Goal: Navigation & Orientation: Find specific page/section

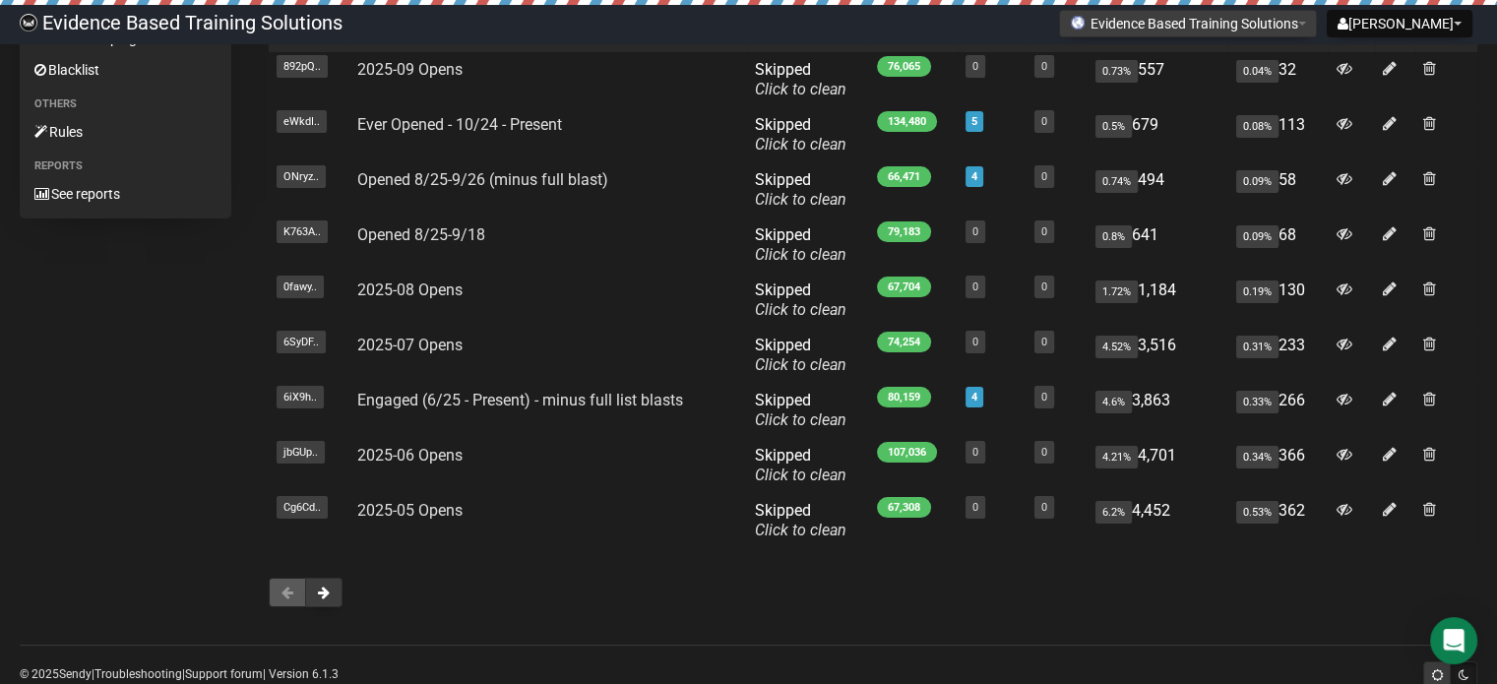
scroll to position [304, 0]
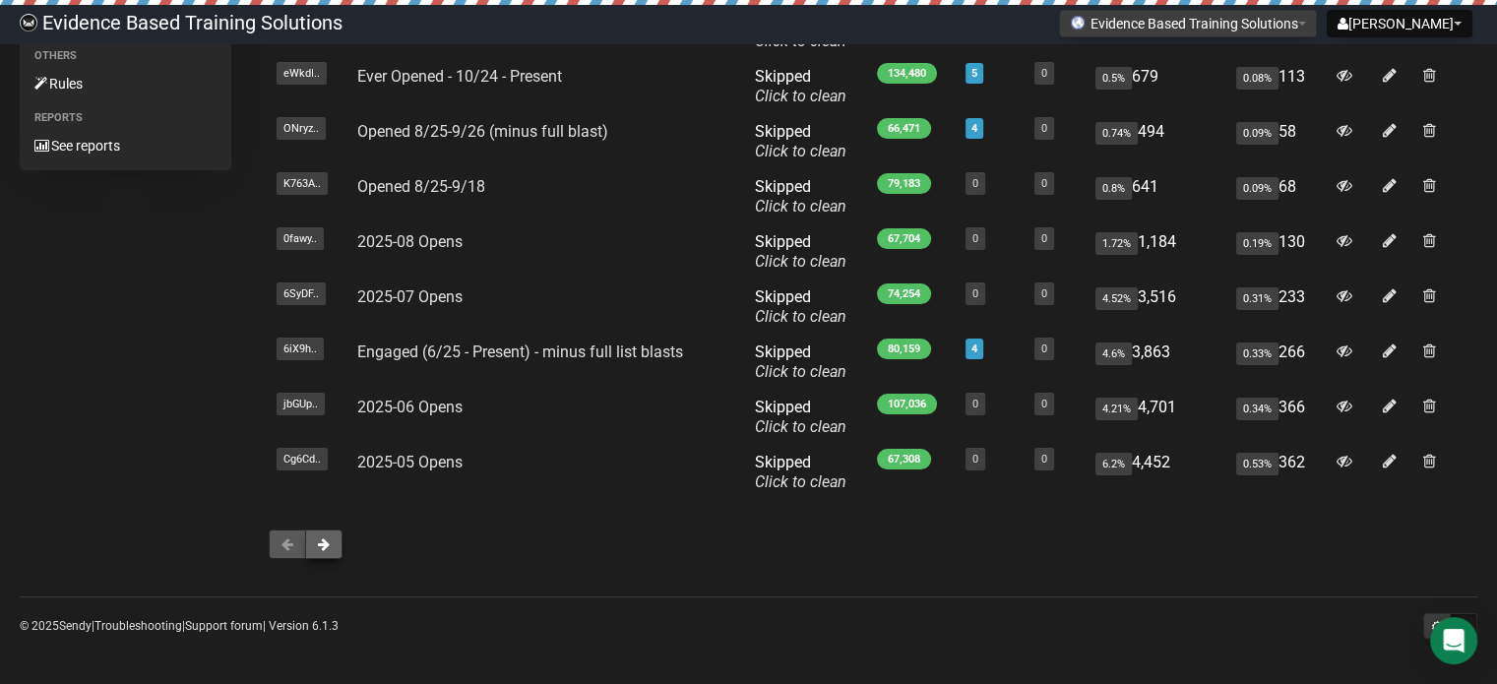
click at [337, 533] on button at bounding box center [323, 545] width 37 height 30
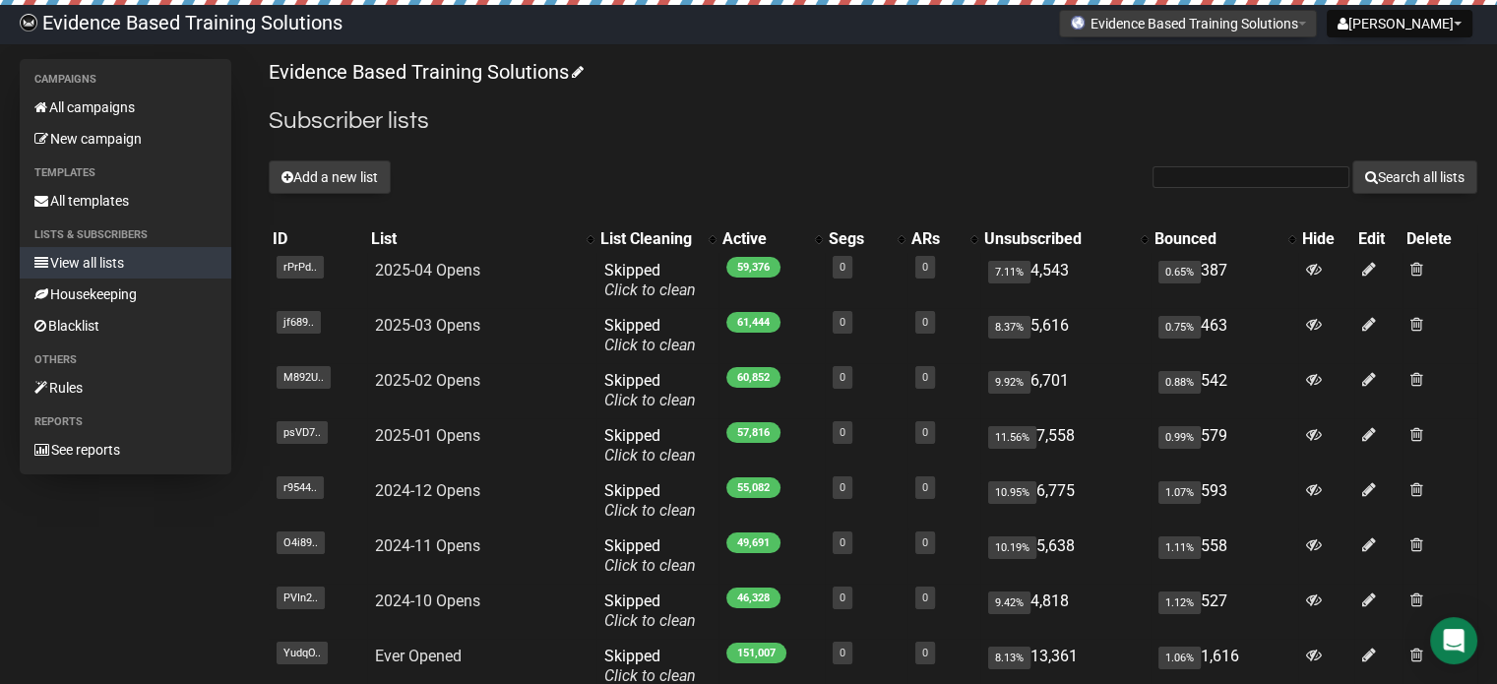
click at [115, 267] on link "View all lists" at bounding box center [126, 262] width 212 height 31
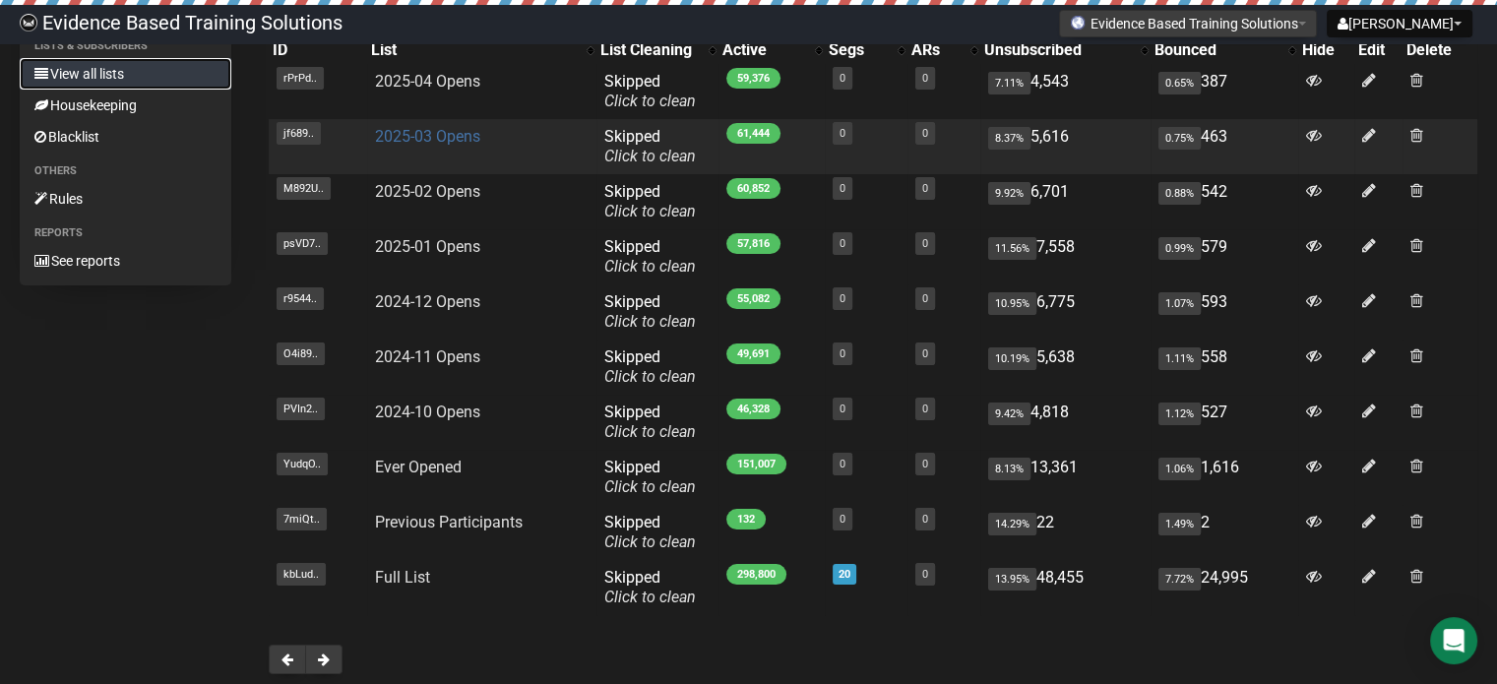
scroll to position [304, 0]
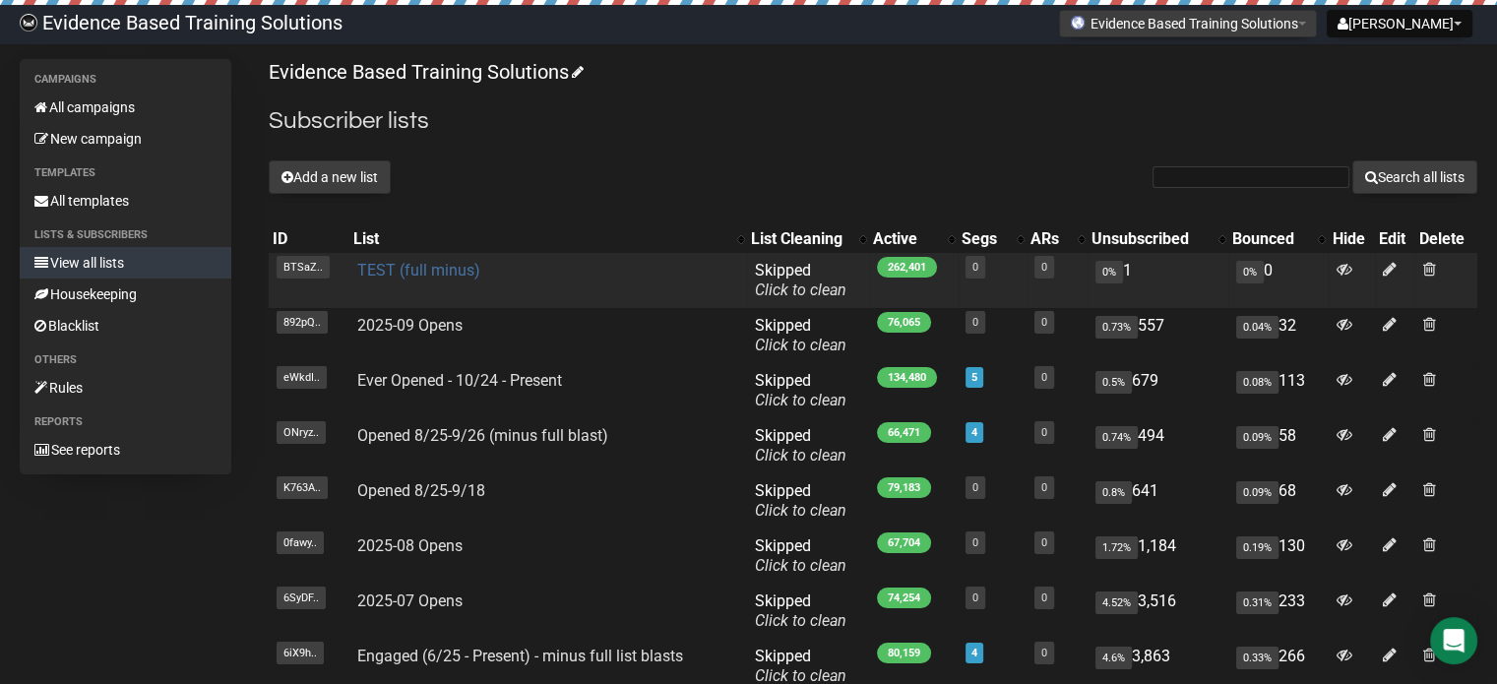
click at [414, 275] on link "TEST (full minus)" at bounding box center [418, 270] width 123 height 19
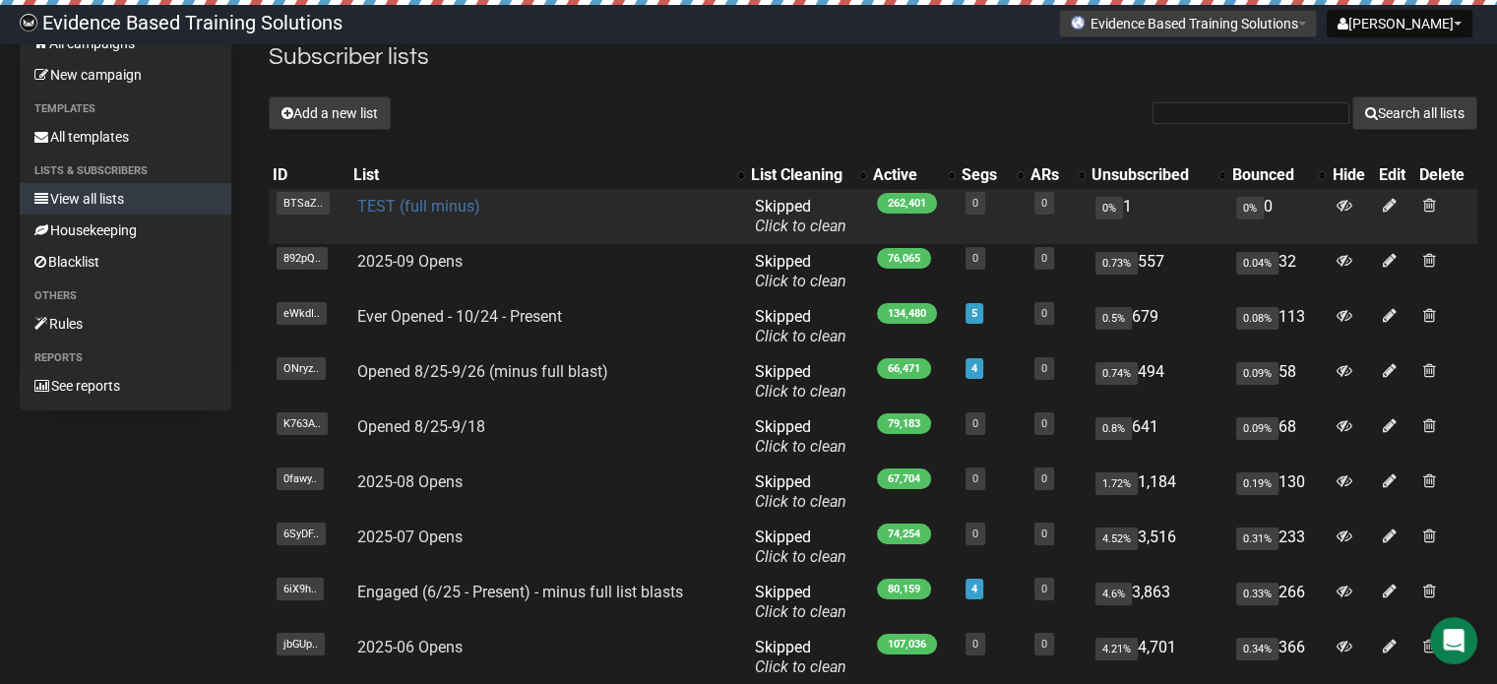
scroll to position [98, 0]
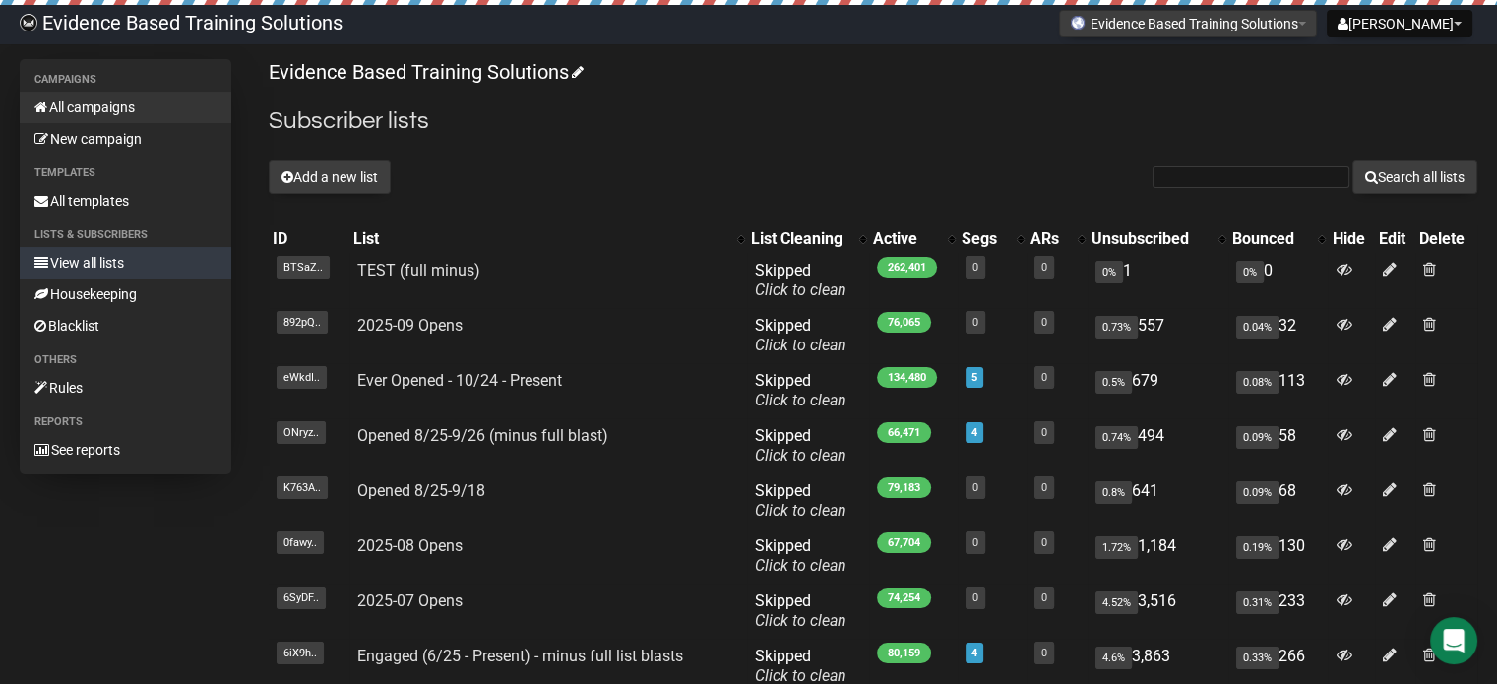
click at [87, 104] on link "All campaigns" at bounding box center [126, 107] width 212 height 31
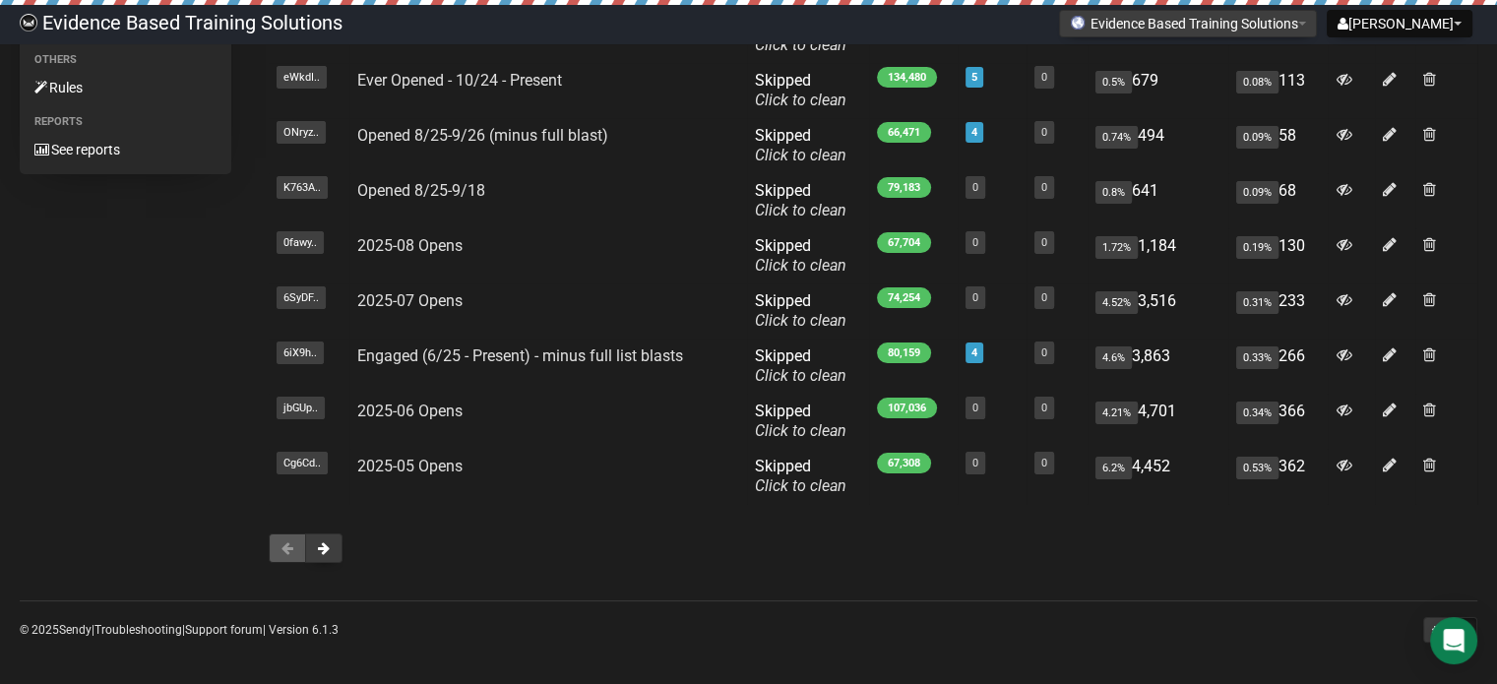
scroll to position [304, 0]
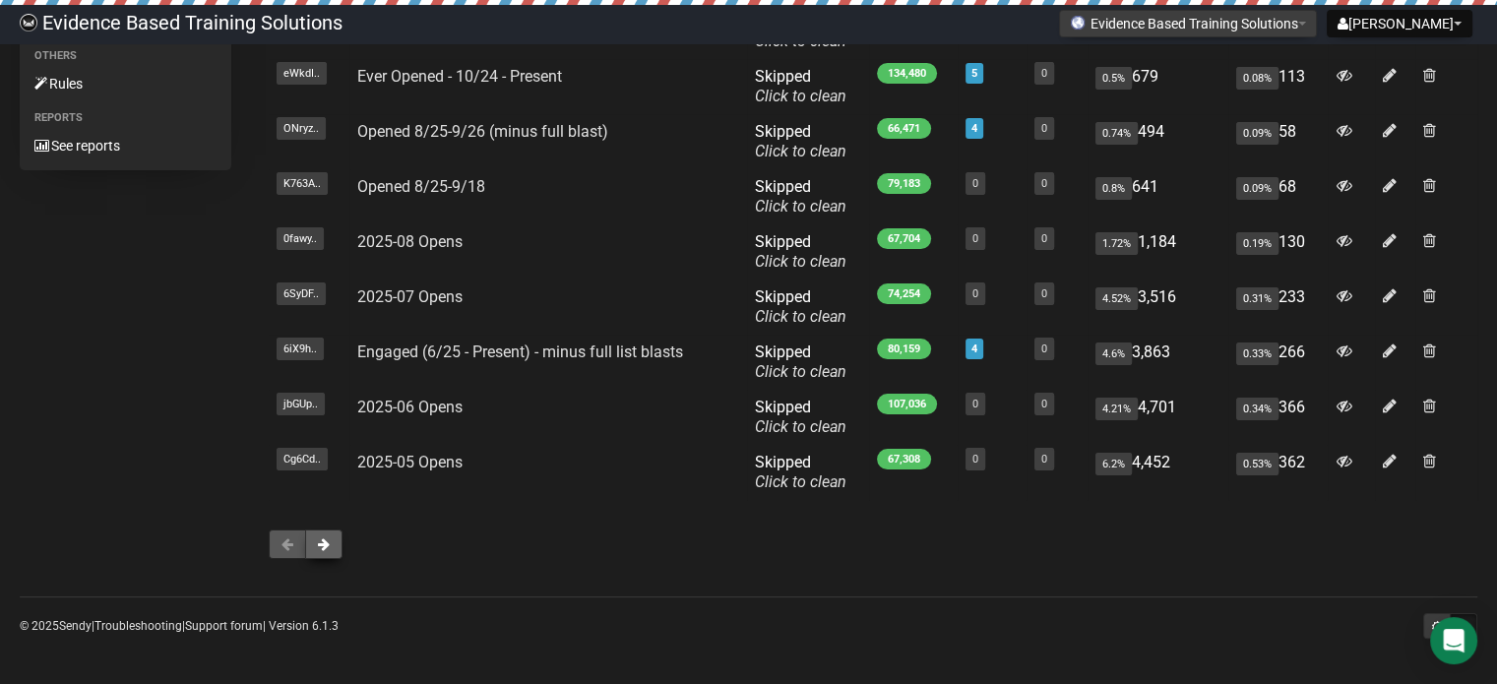
click at [335, 538] on button at bounding box center [323, 545] width 37 height 30
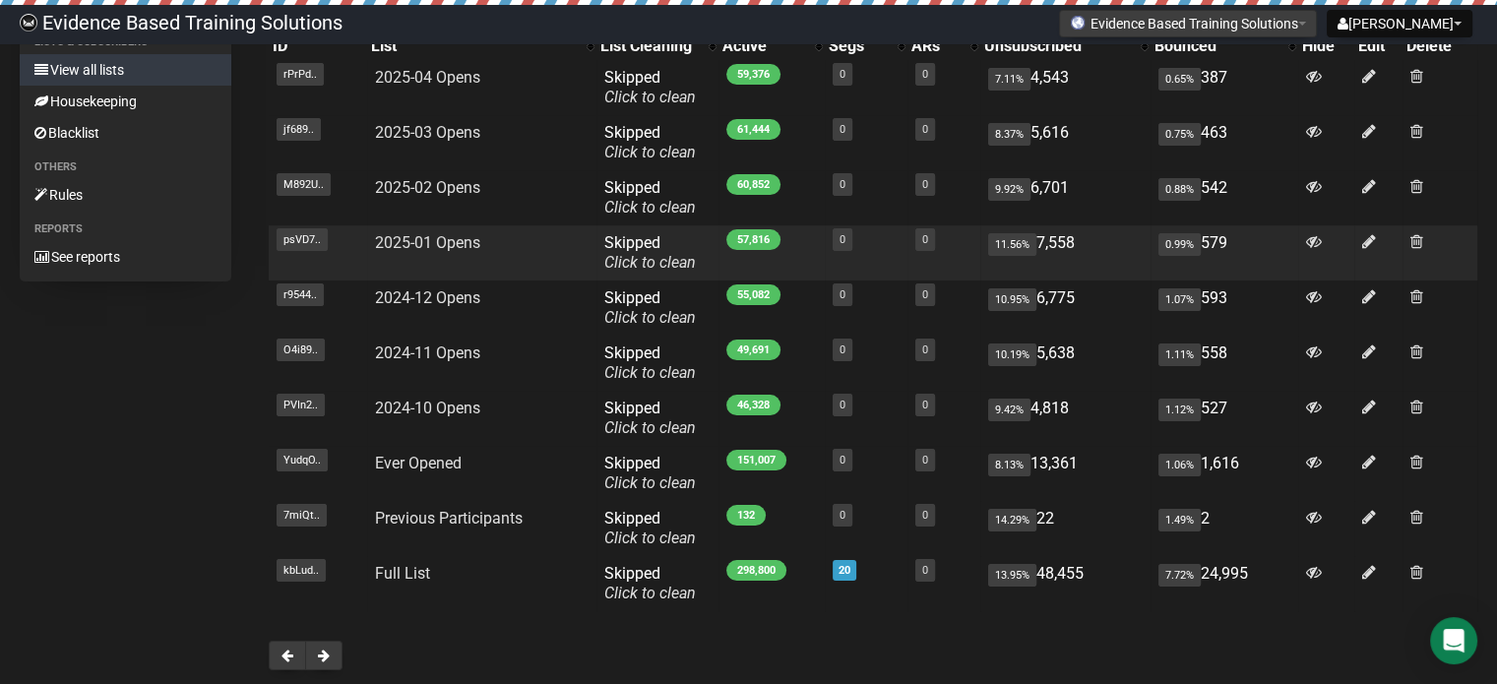
scroll to position [197, 0]
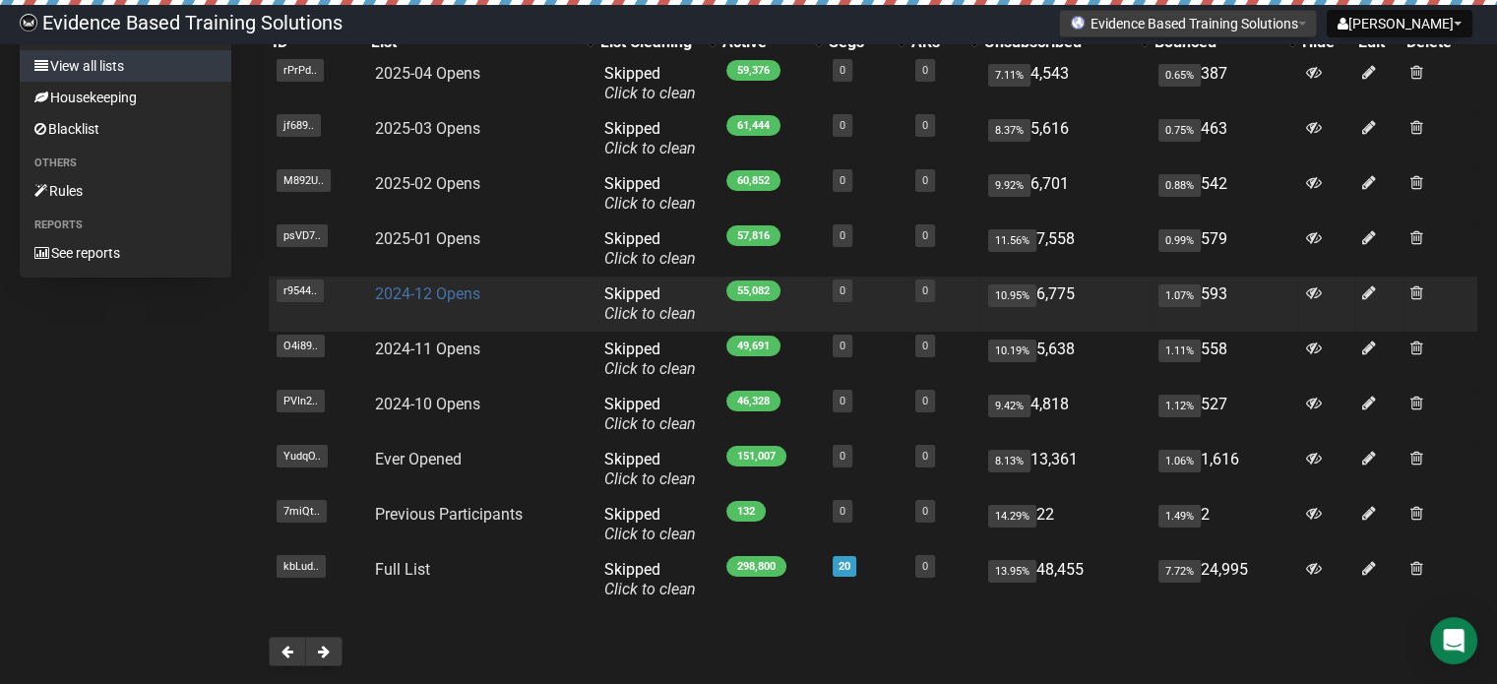
click at [443, 290] on link "2024-12 Opens" at bounding box center [427, 293] width 105 height 19
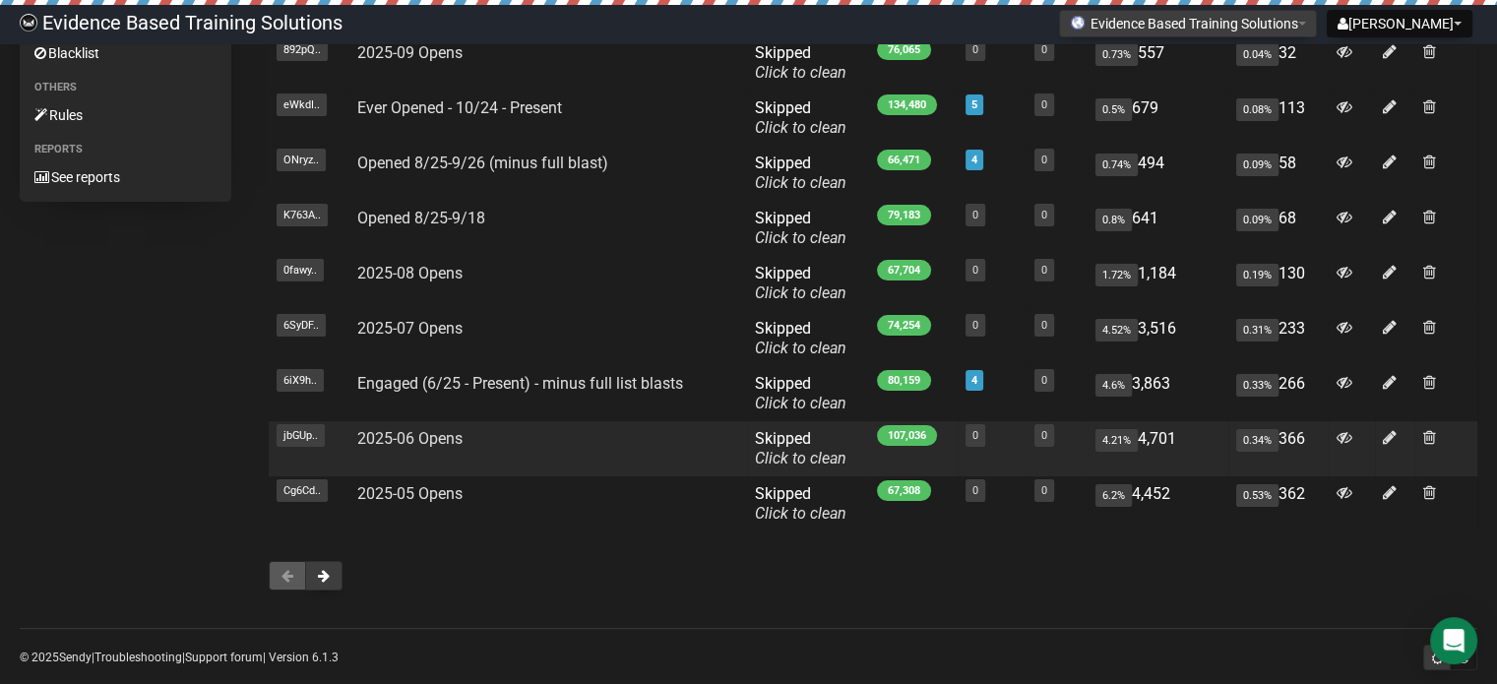
scroll to position [295, 0]
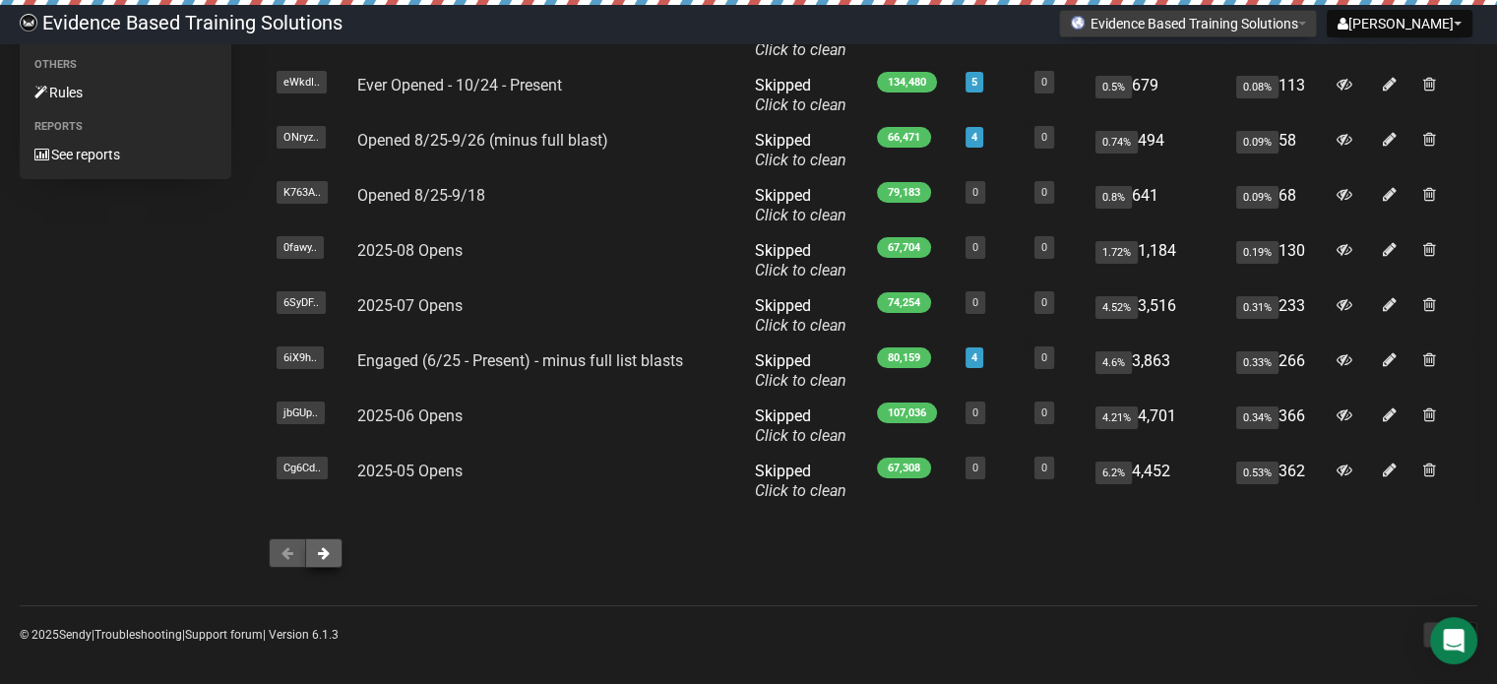
click at [324, 548] on span at bounding box center [324, 553] width 12 height 14
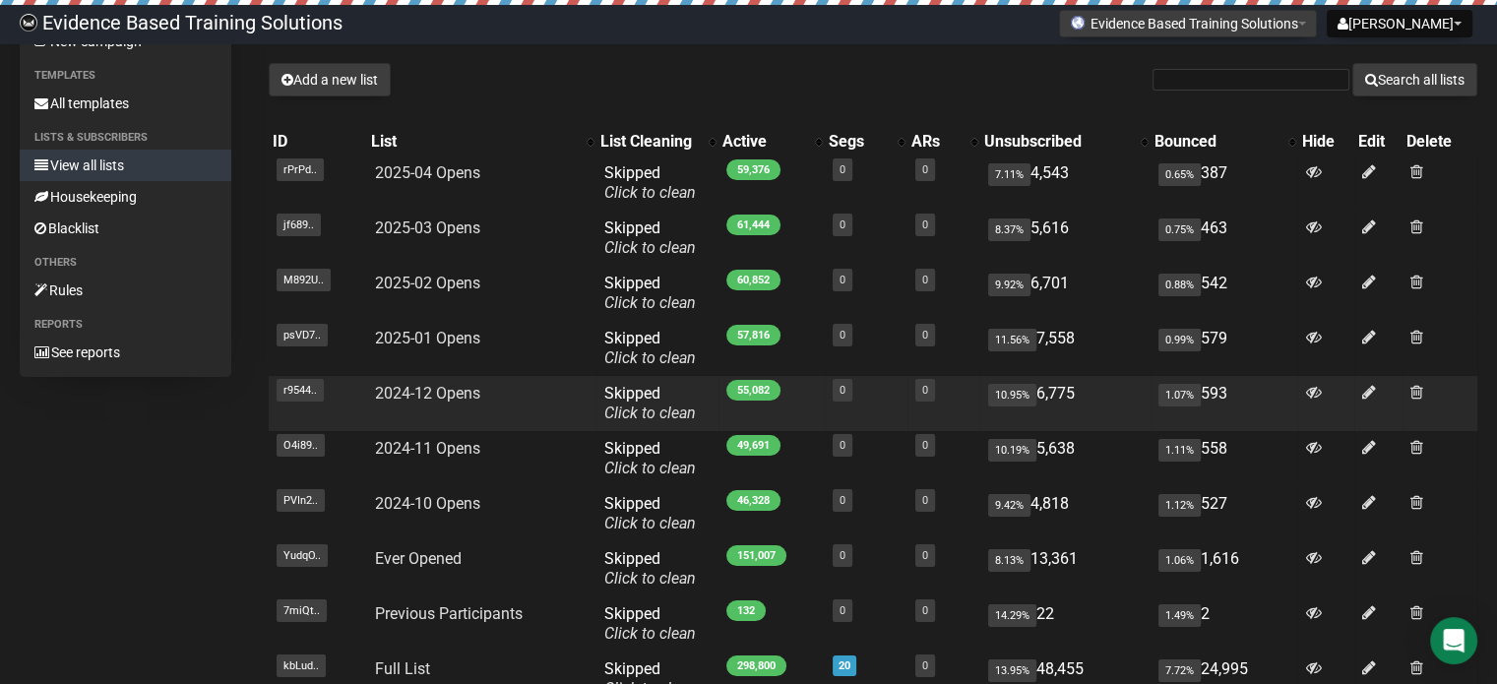
scroll to position [98, 0]
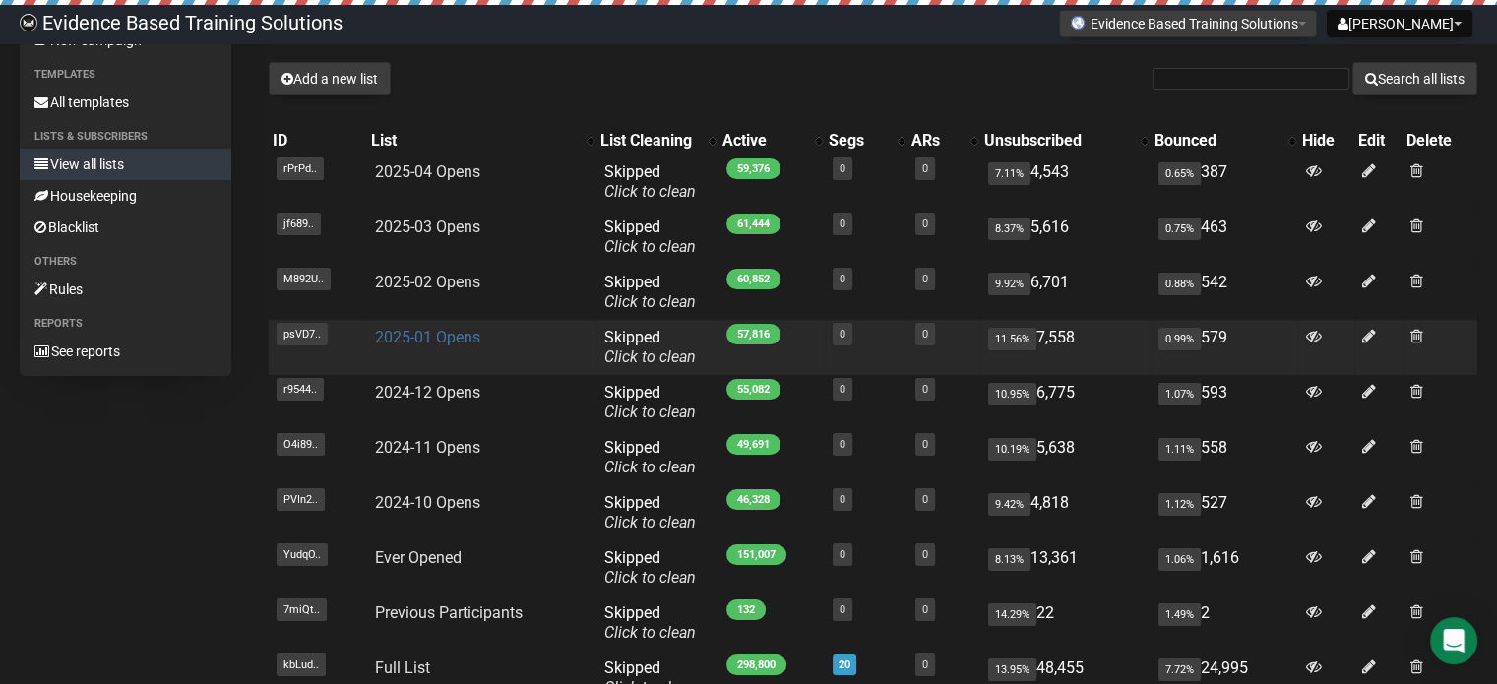
click at [412, 334] on link "2025-01 Opens" at bounding box center [427, 337] width 105 height 19
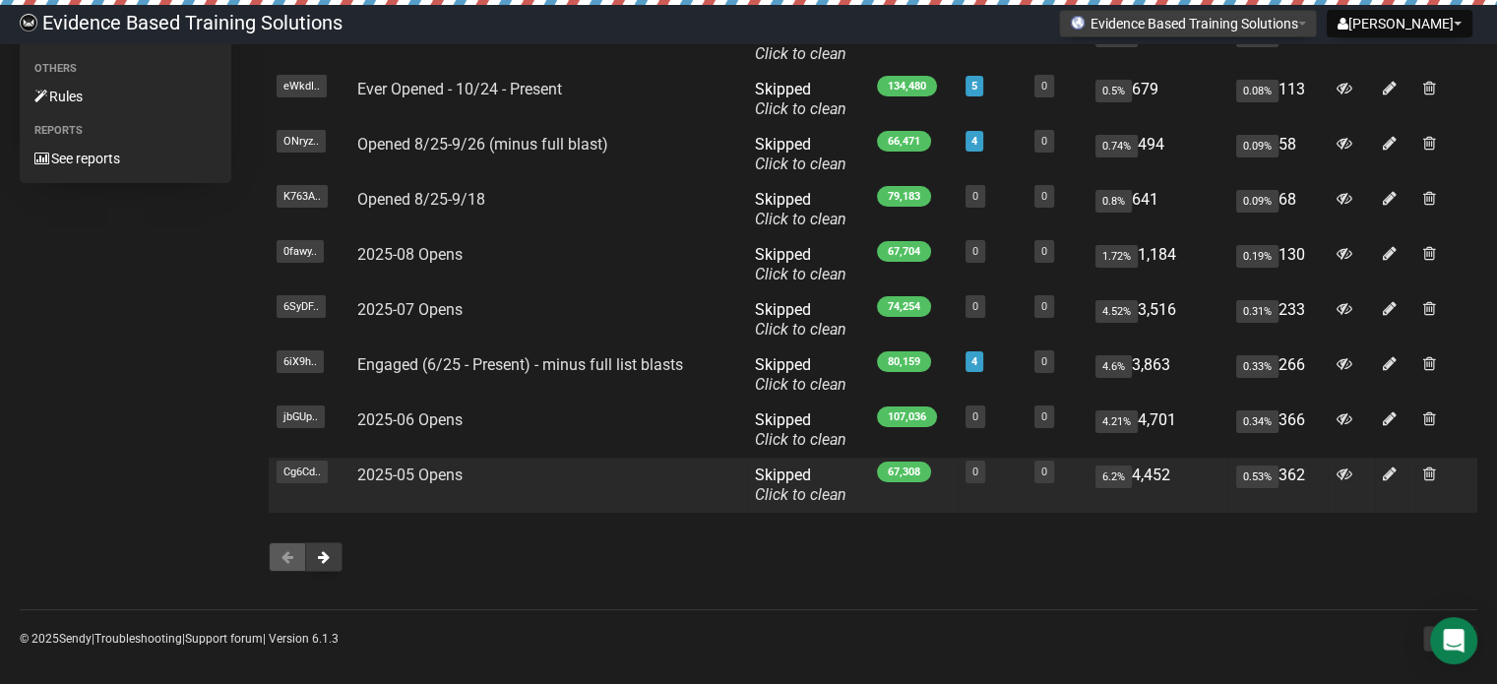
scroll to position [295, 0]
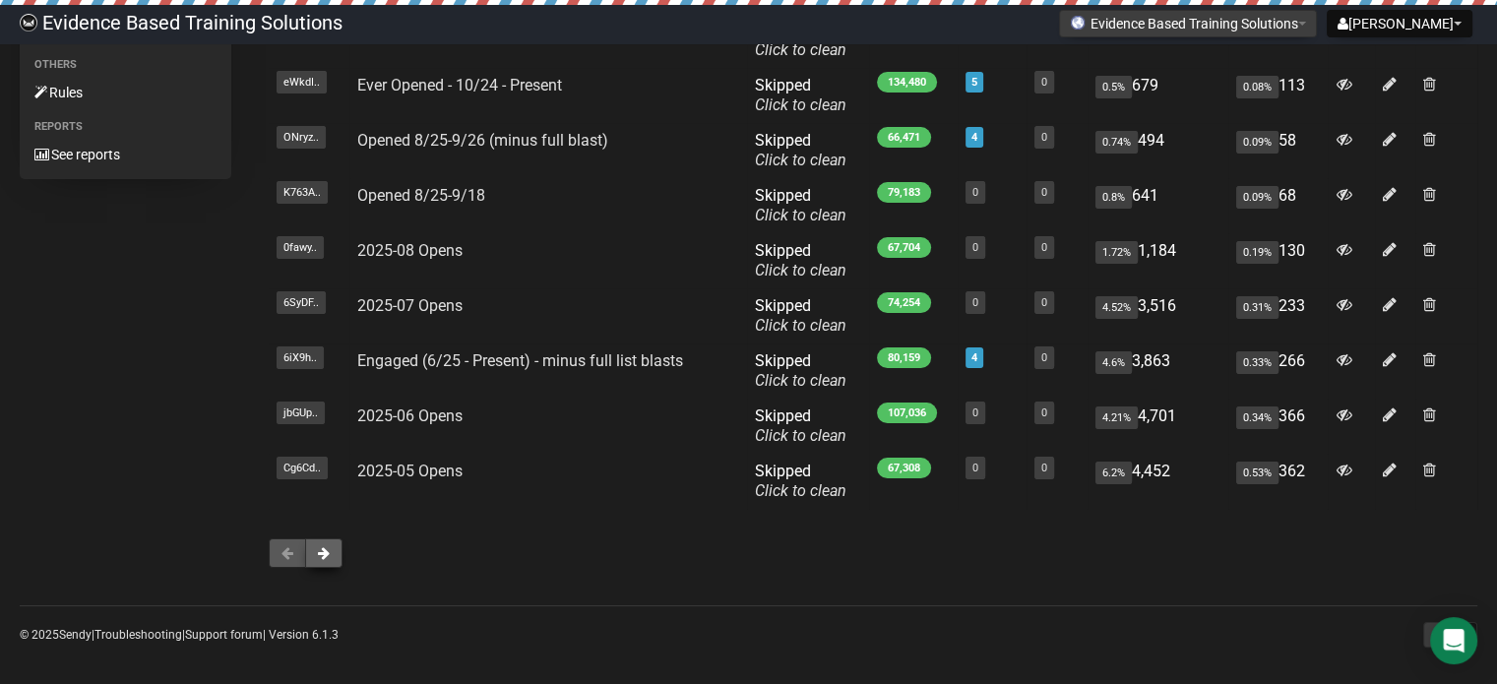
click at [322, 548] on span at bounding box center [324, 553] width 12 height 14
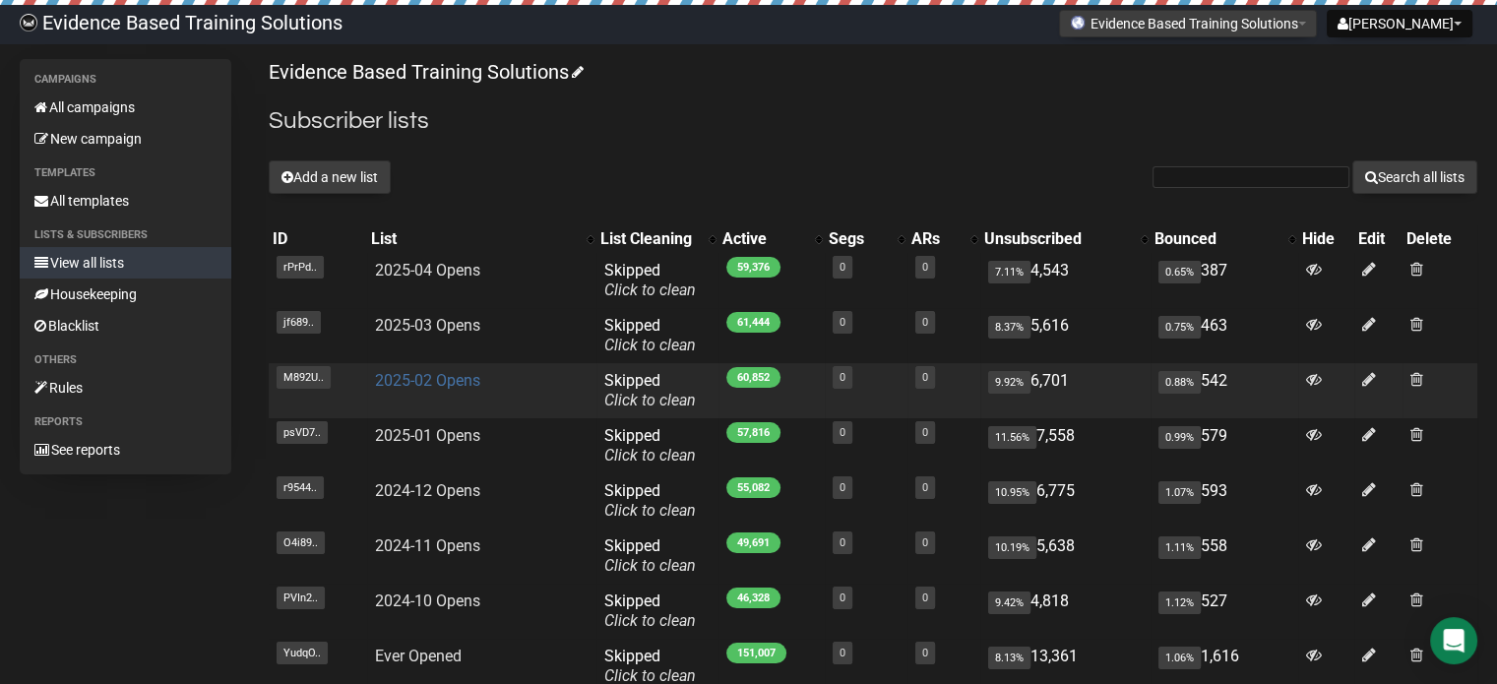
click at [415, 384] on link "2025-02 Opens" at bounding box center [427, 380] width 105 height 19
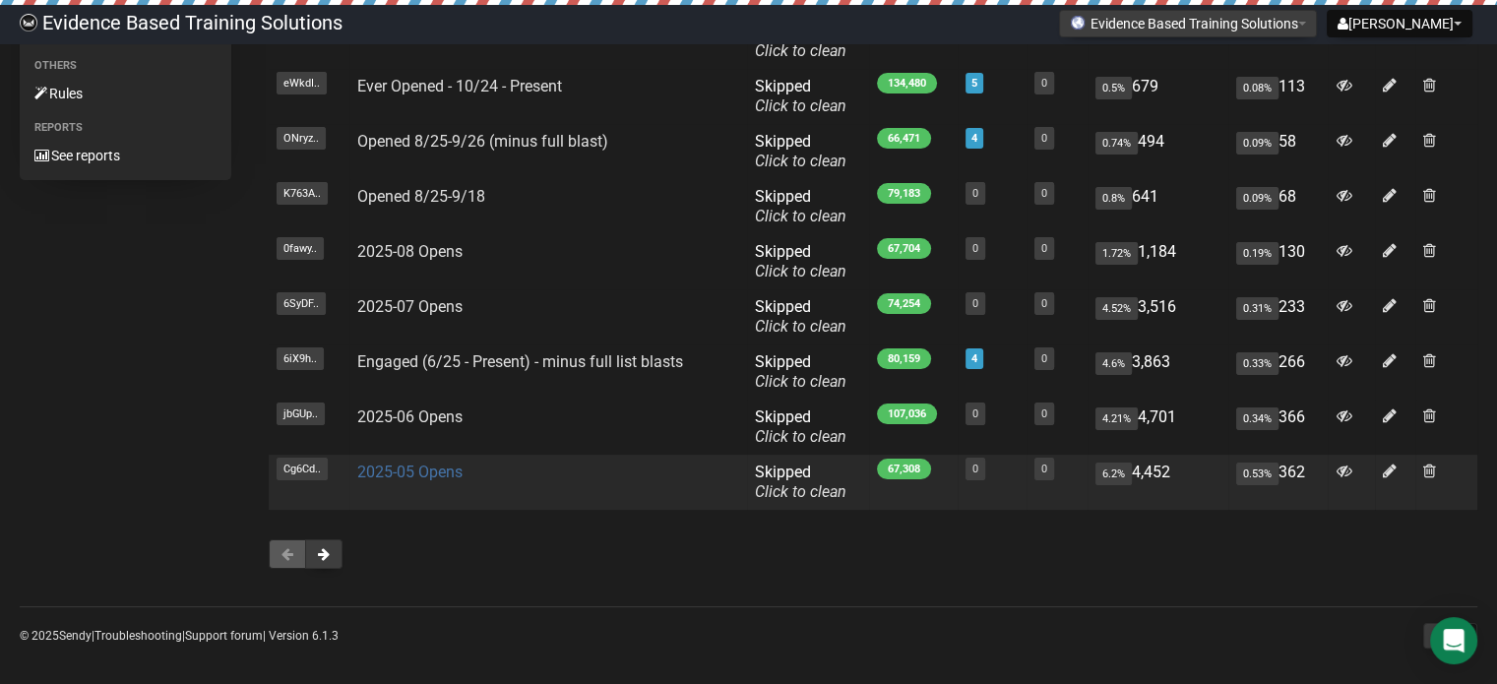
scroll to position [295, 0]
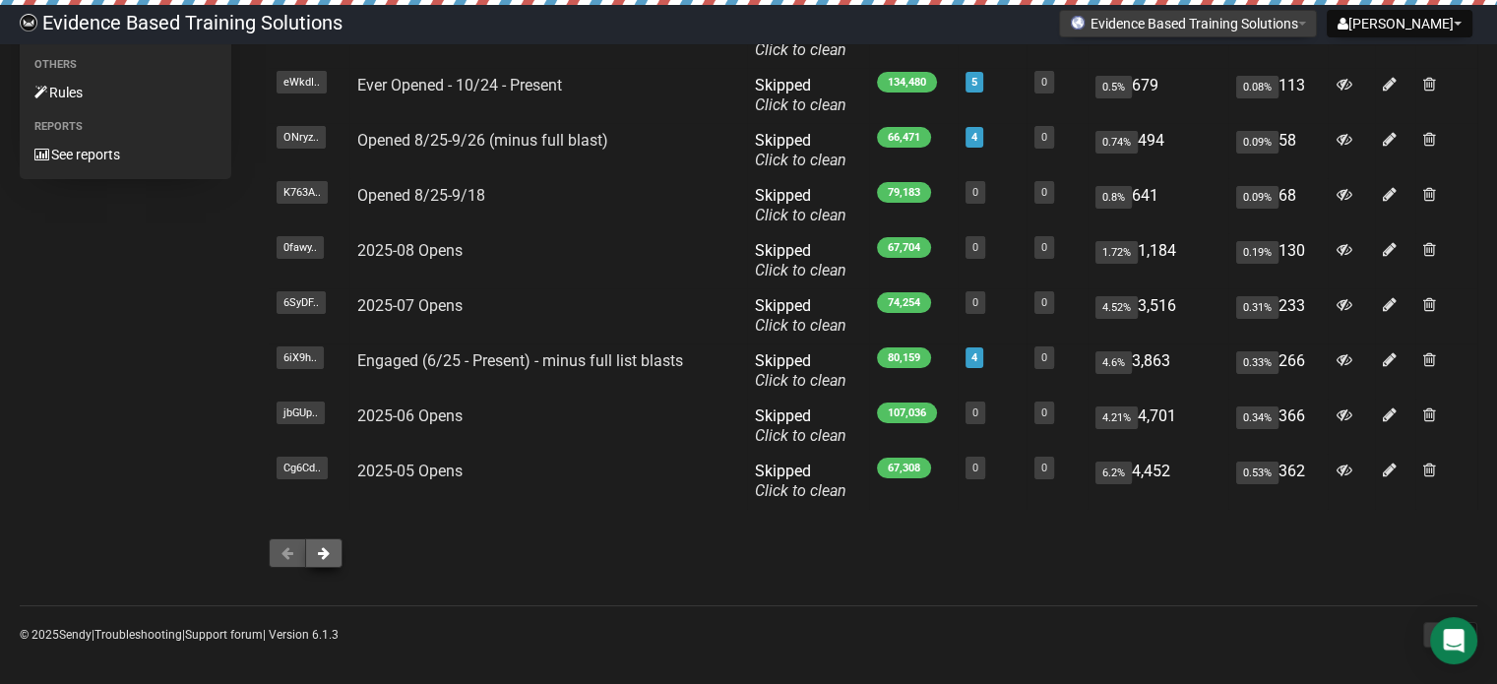
click at [327, 551] on span at bounding box center [324, 553] width 12 height 14
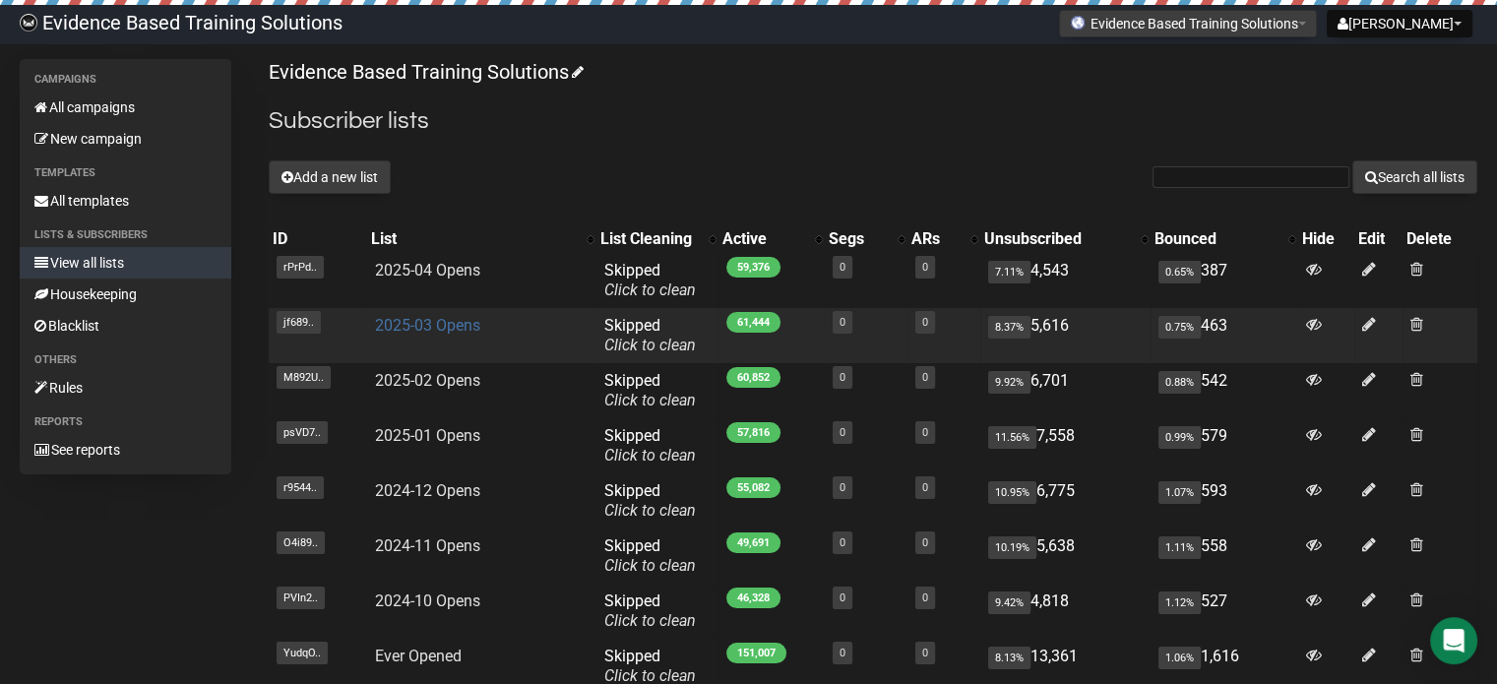
click at [417, 326] on link "2025-03 Opens" at bounding box center [427, 325] width 105 height 19
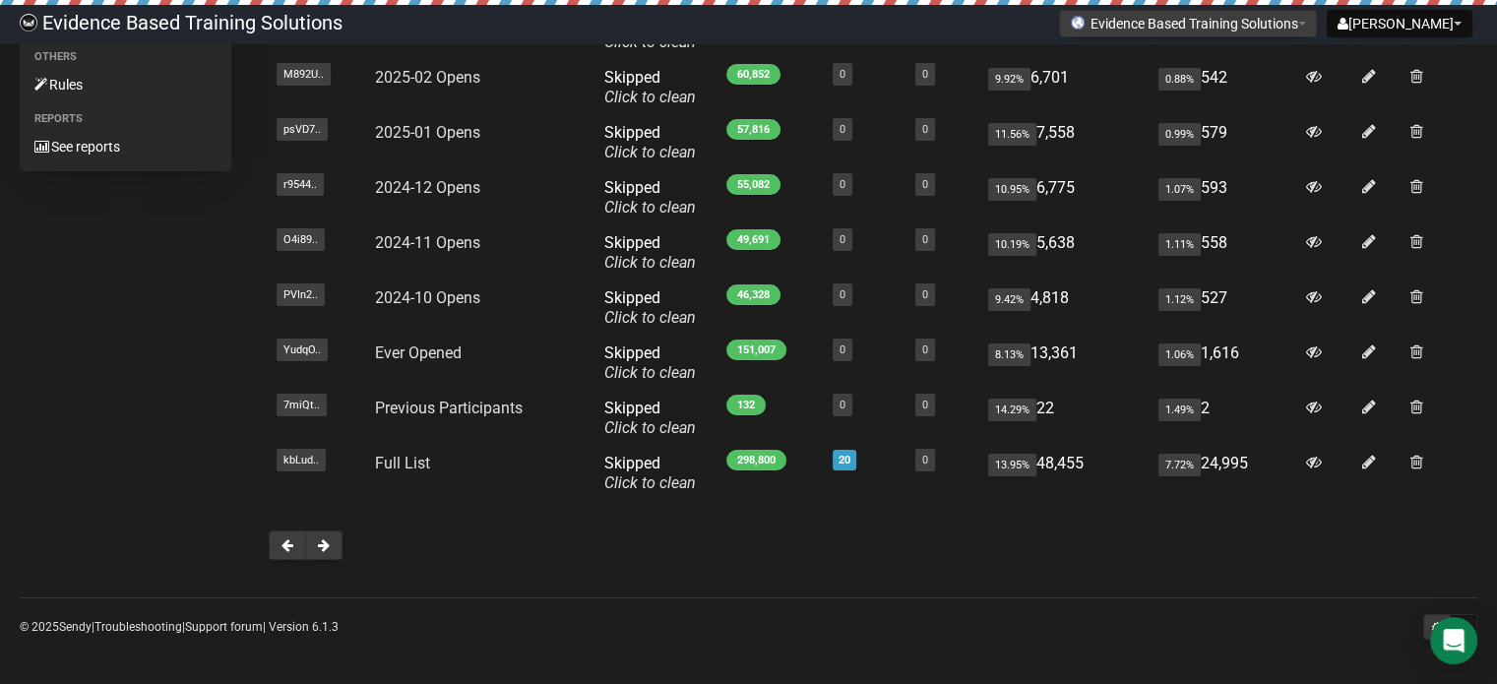
scroll to position [304, 0]
click at [278, 538] on button at bounding box center [287, 545] width 37 height 30
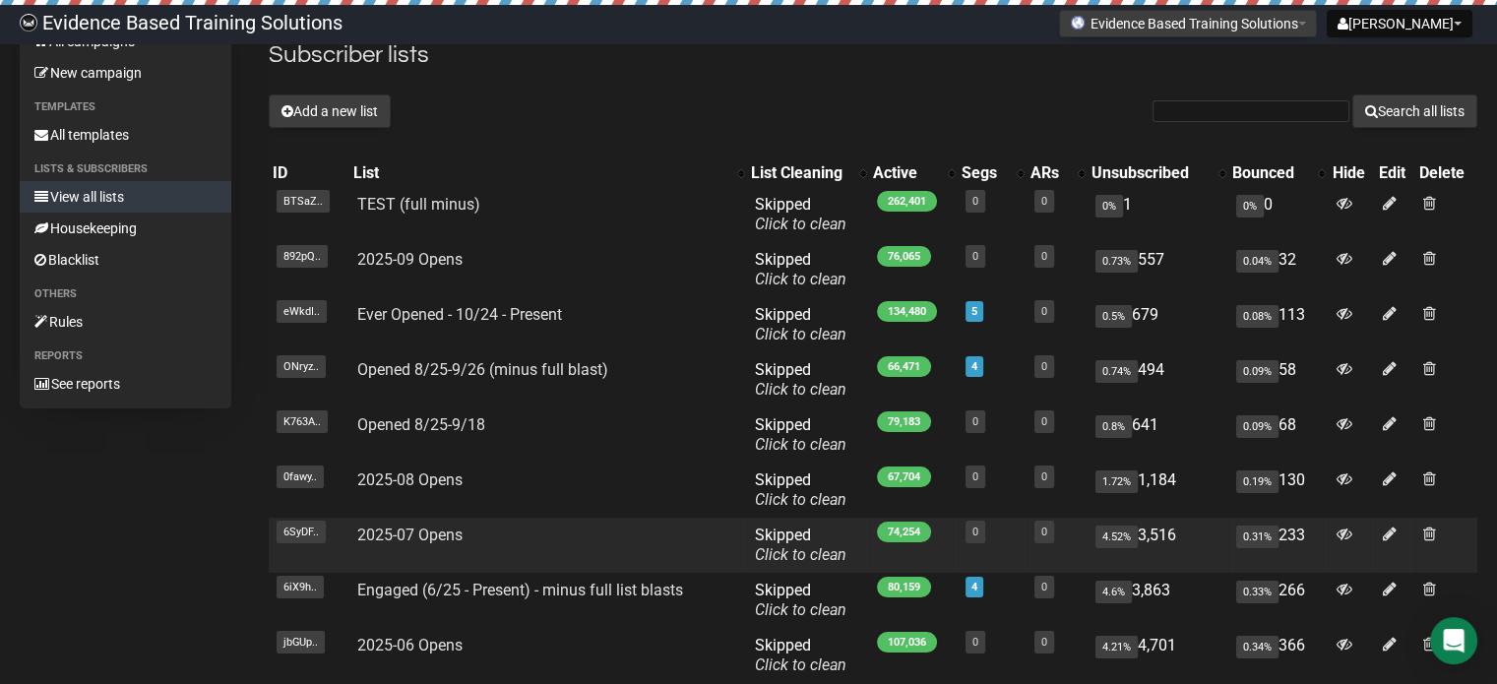
scroll to position [9, 0]
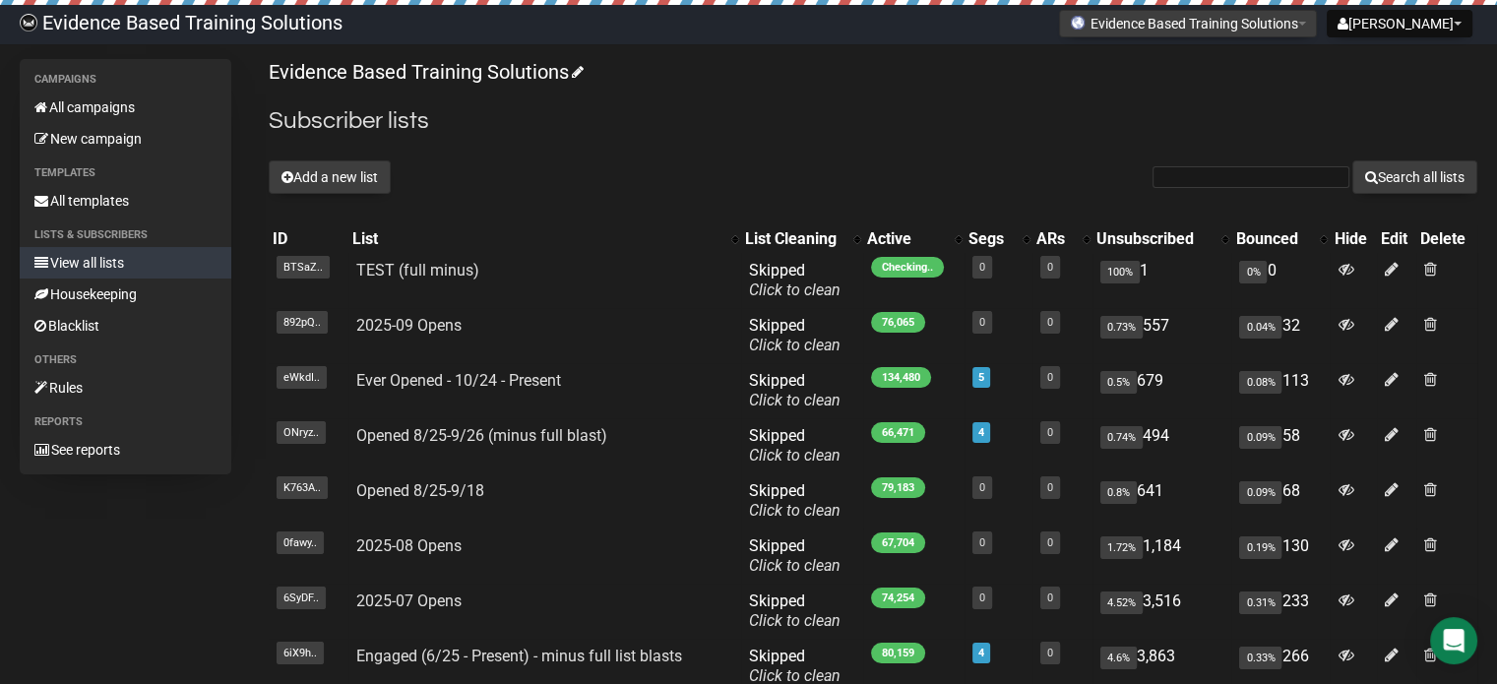
click at [1254, 114] on h2 "Subscriber lists" at bounding box center [873, 120] width 1209 height 35
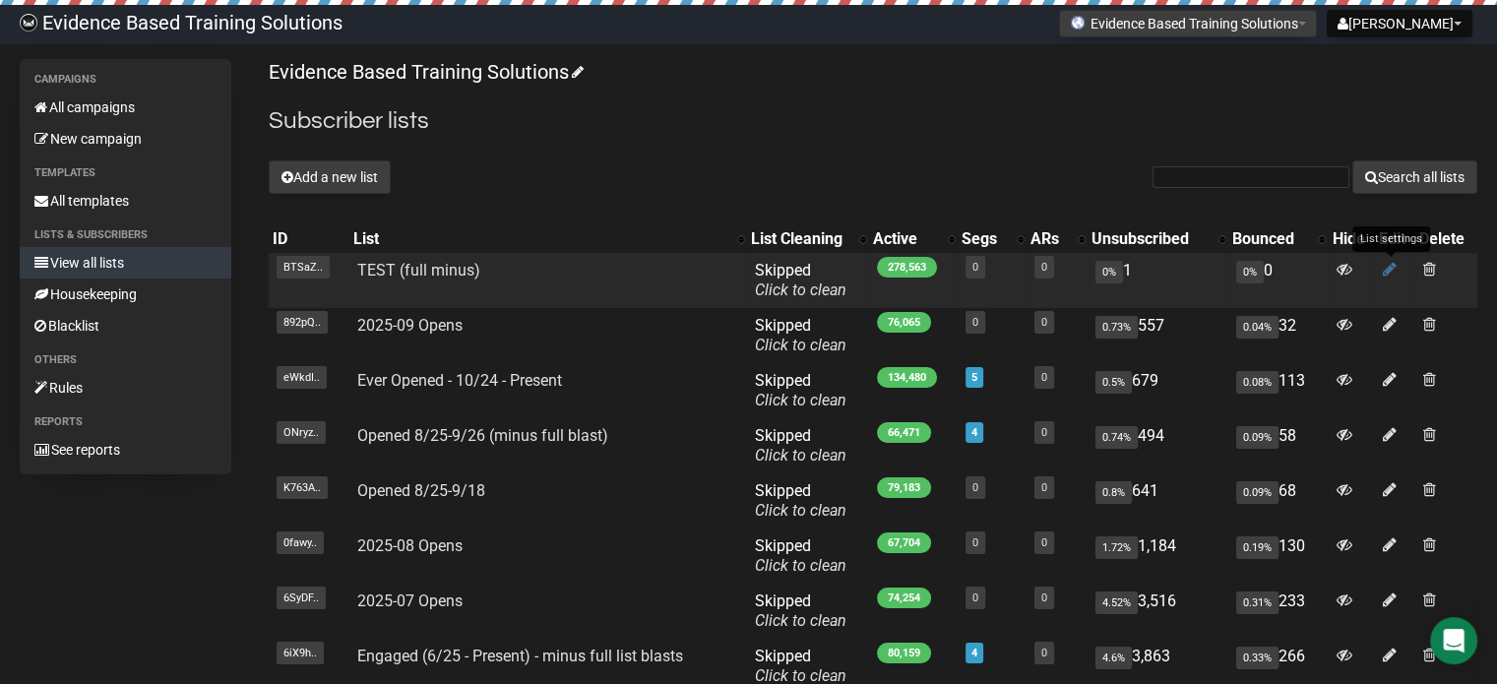
click at [1386, 268] on icon at bounding box center [1390, 269] width 14 height 17
click at [1386, 271] on icon at bounding box center [1390, 269] width 14 height 17
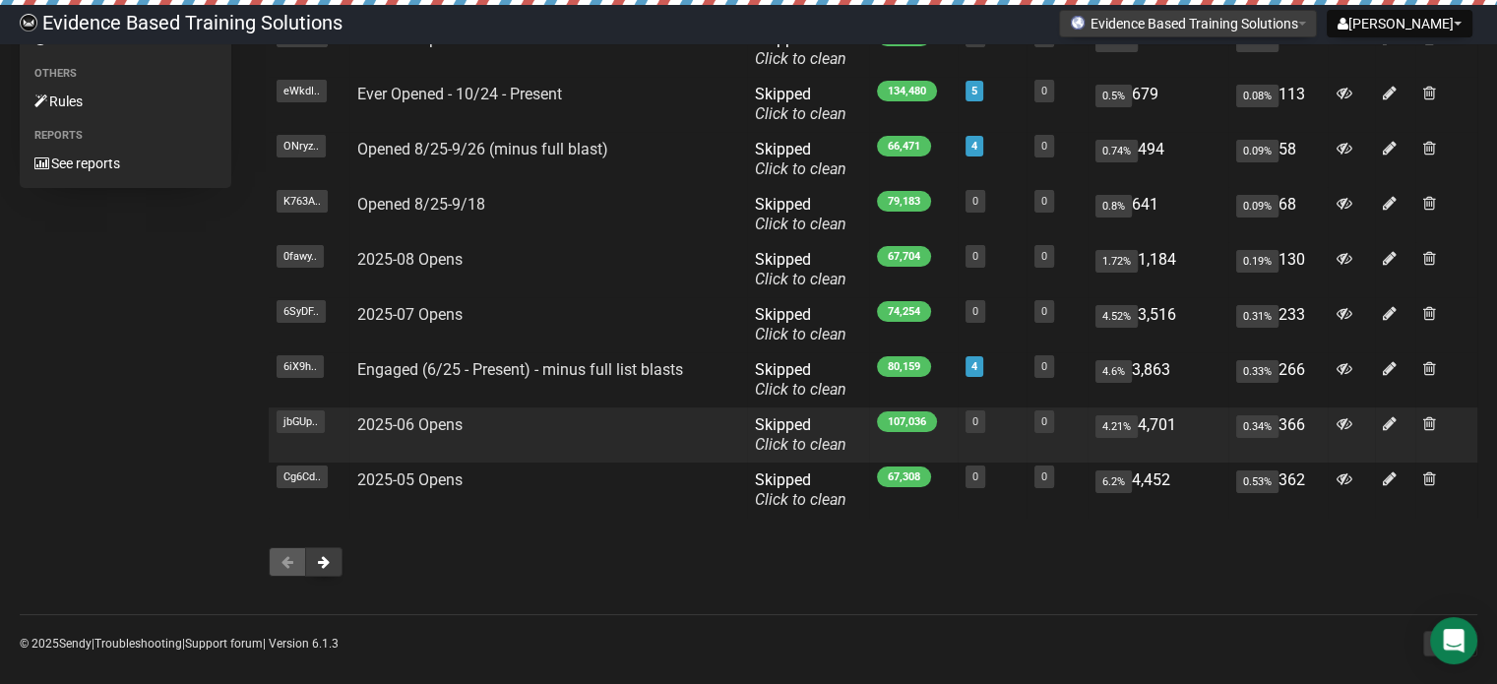
scroll to position [304, 0]
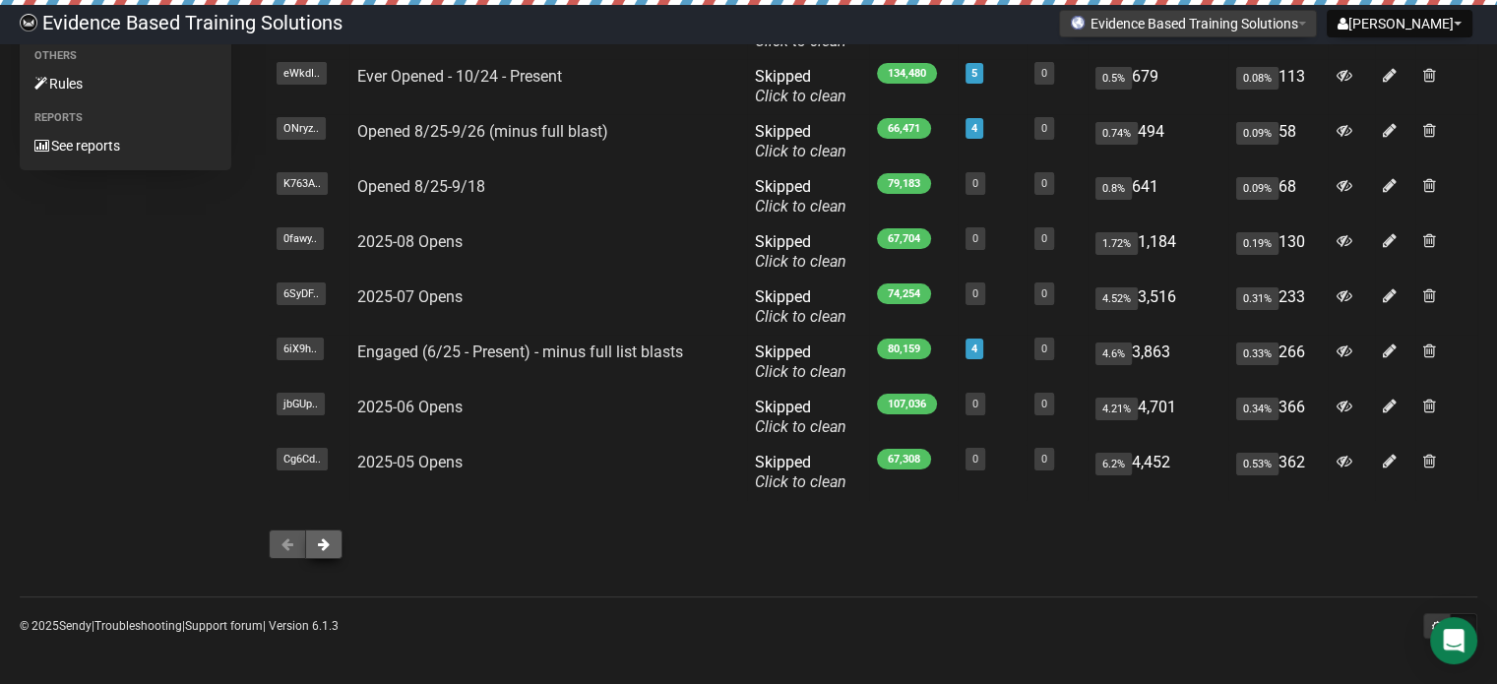
click at [318, 555] on button at bounding box center [323, 545] width 37 height 30
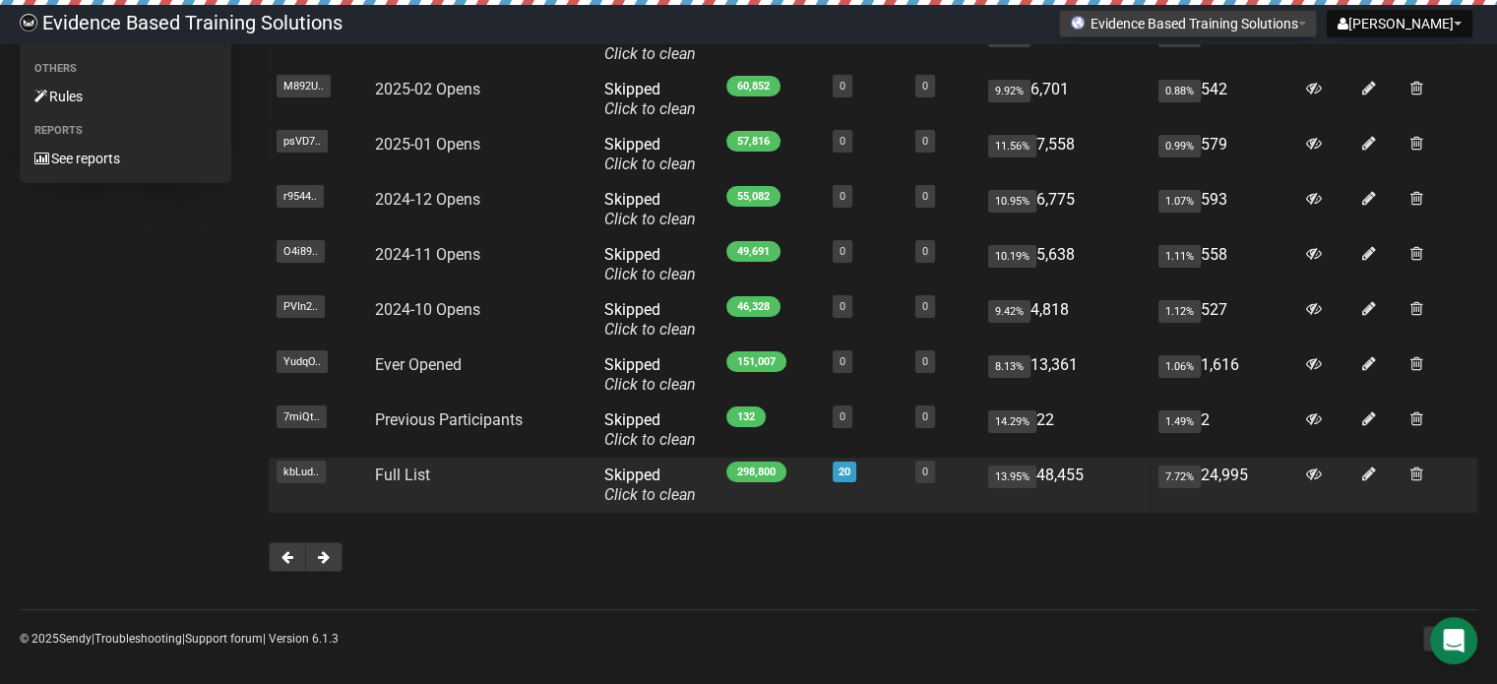
scroll to position [295, 0]
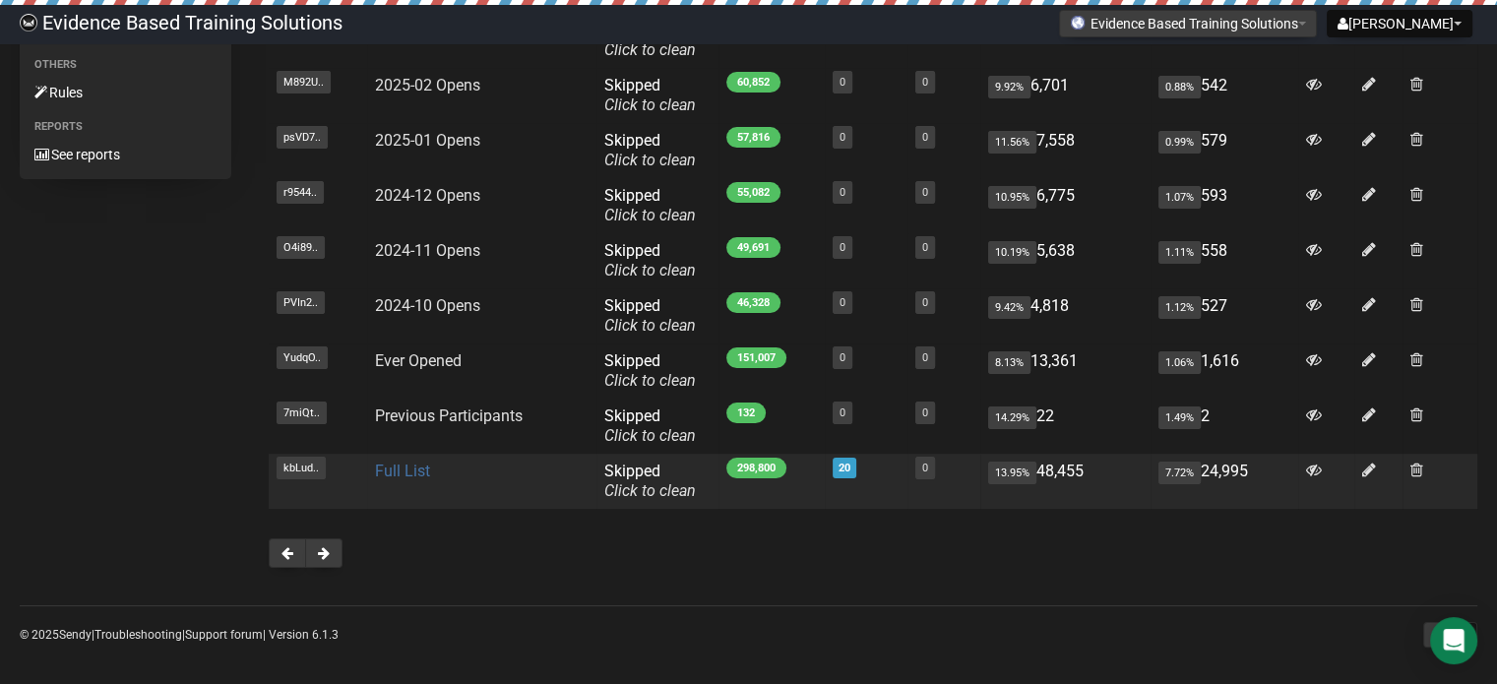
click at [423, 475] on link "Full List" at bounding box center [402, 471] width 55 height 19
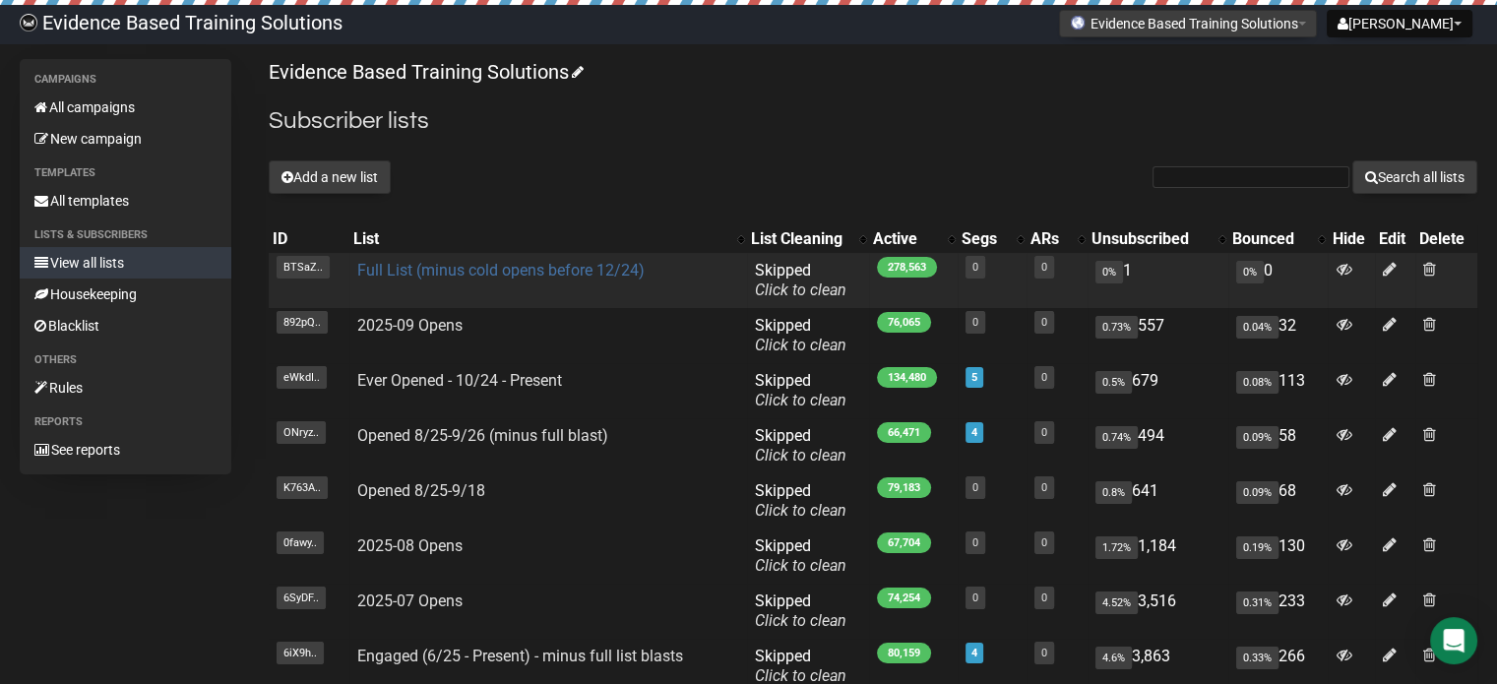
click at [424, 266] on link "Full List (minus cold opens before 12/24)" at bounding box center [500, 270] width 287 height 19
